Goal: Task Accomplishment & Management: Use online tool/utility

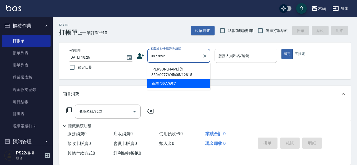
click at [173, 69] on li "[PERSON_NAME]剪350/0977695605/12815" at bounding box center [178, 72] width 63 height 14
type input "[PERSON_NAME]剪350/0977695605/12815"
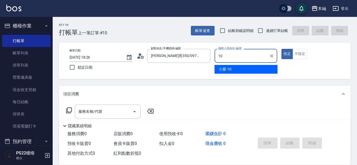
type input "小愛-10"
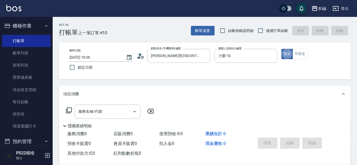
type button "true"
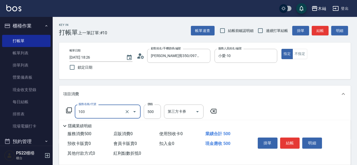
type input "B級洗剪(103)"
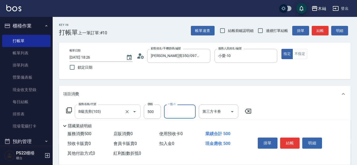
click at [122, 115] on input "B級洗剪(103)" at bounding box center [100, 111] width 46 height 9
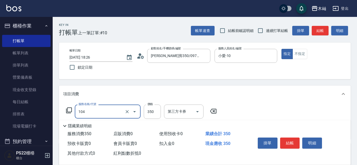
type input "B級單剪(104)"
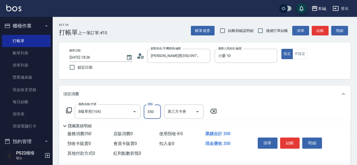
click at [318, 33] on button "結帳" at bounding box center [320, 31] width 17 height 10
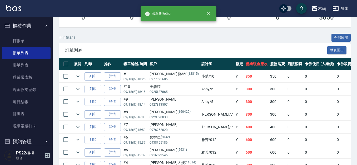
scroll to position [105, 0]
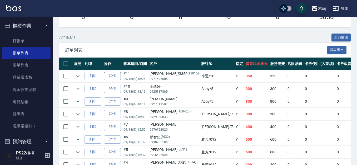
click at [113, 77] on link "詳情" at bounding box center [112, 76] width 17 height 8
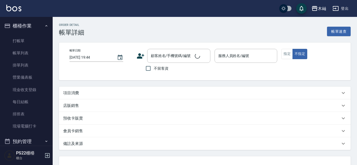
type input "[DATE] 18:26"
type input "小愛-10"
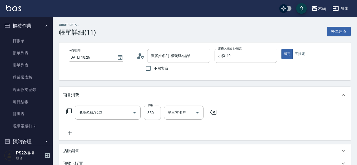
type input "[PERSON_NAME]剪350/0977695605/12815"
type input "B級單剪(104)"
click at [72, 138] on div "服務名稱/代號 B級單剪(104) 服務名稱/代號 價格 350 價格 第三方卡券 第三方卡券" at bounding box center [205, 121] width 292 height 37
click at [72, 136] on icon at bounding box center [69, 132] width 13 height 6
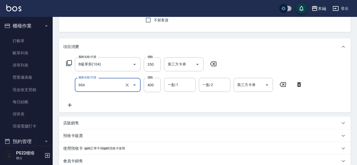
scroll to position [105, 0]
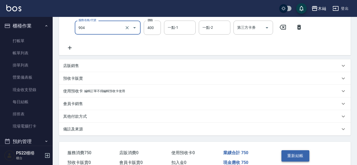
type input "精油洗+瞬護(904)"
click at [300, 155] on button "重新結帳" at bounding box center [296, 155] width 28 height 11
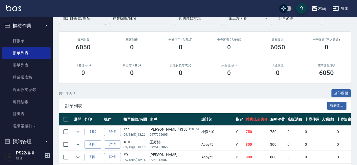
scroll to position [53, 0]
